Goal: Check status: Check status

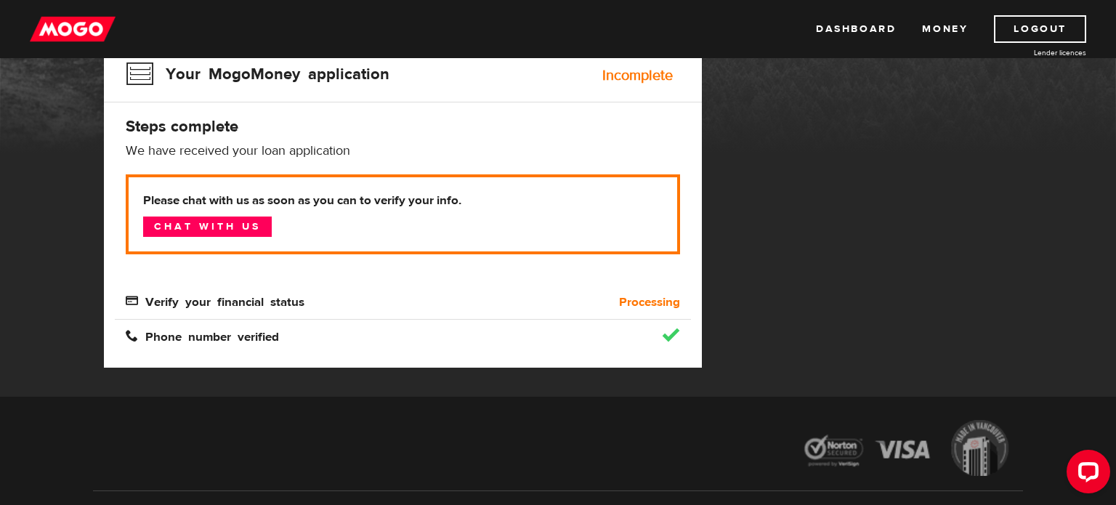
scroll to position [178, 0]
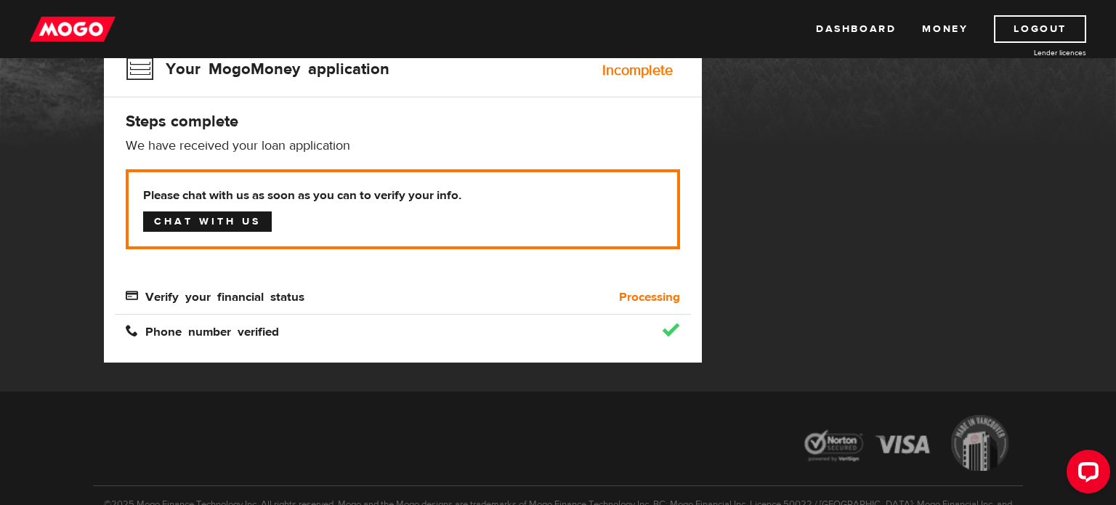
click at [265, 219] on link "Chat with us" at bounding box center [207, 221] width 129 height 20
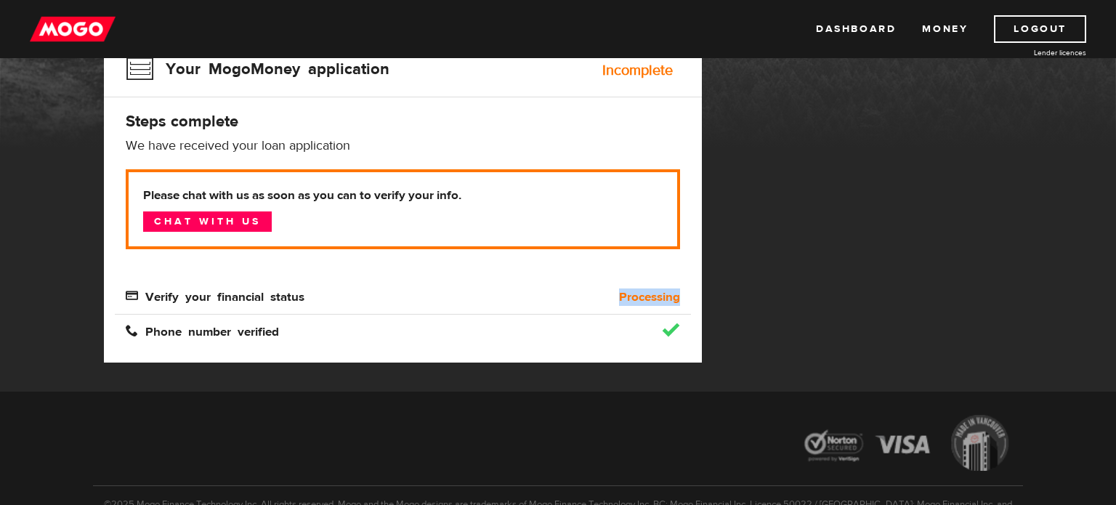
drag, startPoint x: 303, startPoint y: 302, endPoint x: 172, endPoint y: 313, distance: 132.0
click at [172, 313] on div "MogoMoney Your MogoMoney application Incomplete Steps complete We have received…" at bounding box center [403, 172] width 598 height 382
drag, startPoint x: 148, startPoint y: 296, endPoint x: 301, endPoint y: 294, distance: 152.6
click at [301, 294] on span "Verify your financial status" at bounding box center [215, 295] width 179 height 12
copy span "Verify your financial status"
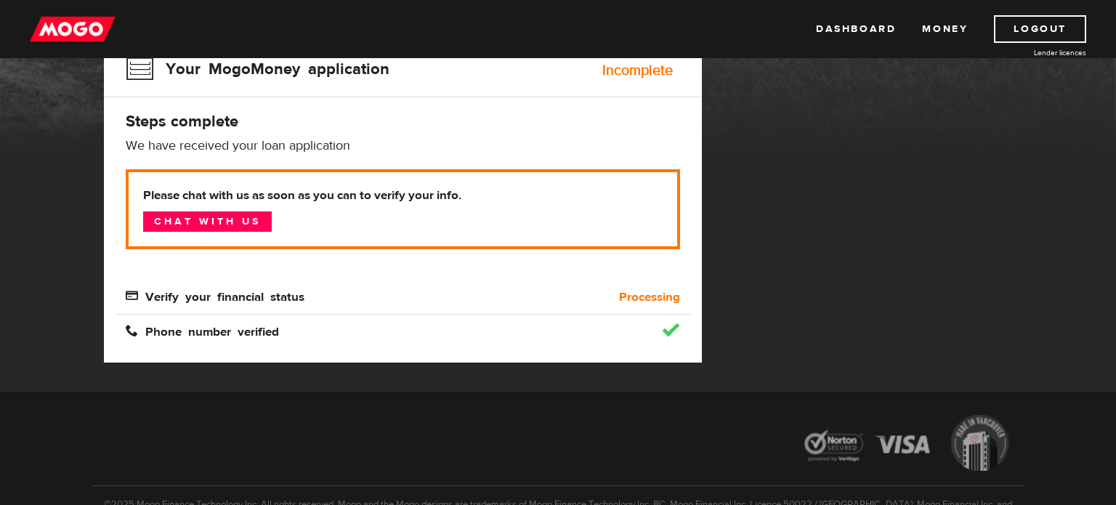
click at [653, 297] on b "Processing" at bounding box center [649, 297] width 61 height 17
copy b "Processing"
